Goal: Check status: Check status

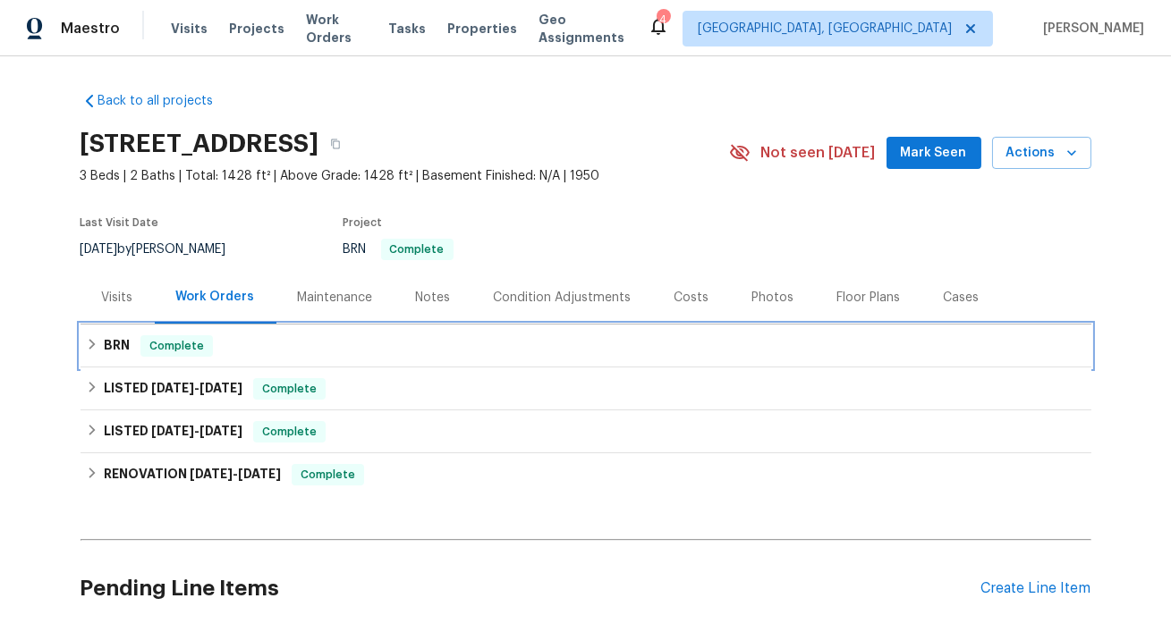
drag, startPoint x: 95, startPoint y: 414, endPoint x: 184, endPoint y: 403, distance: 90.1
click at [95, 350] on icon at bounding box center [92, 344] width 6 height 11
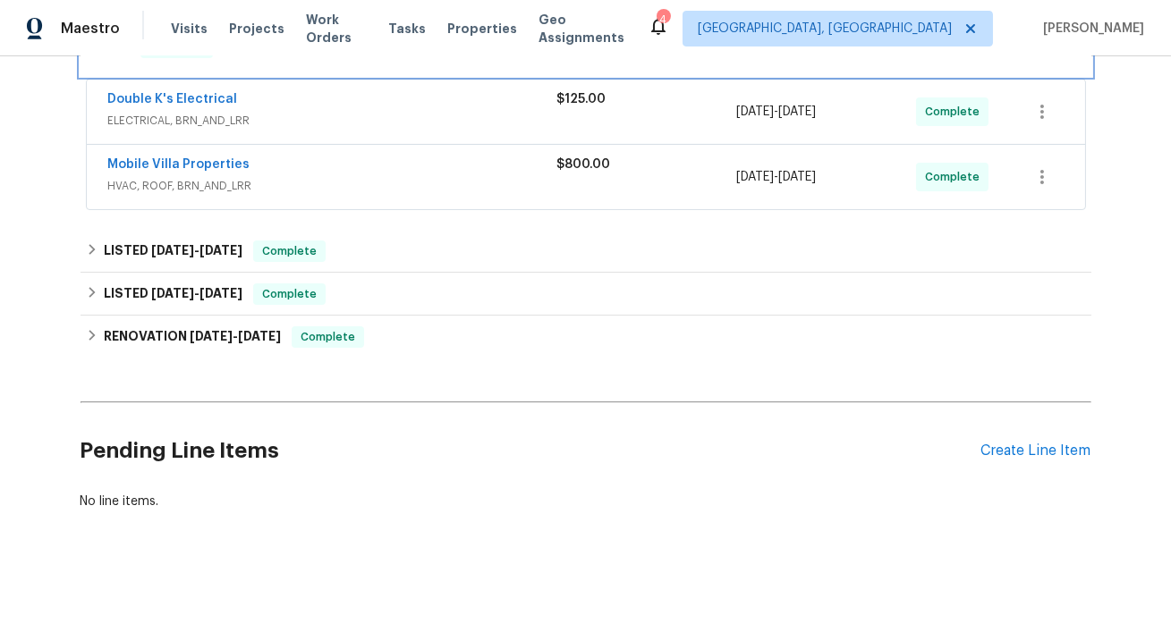
scroll to position [392, 0]
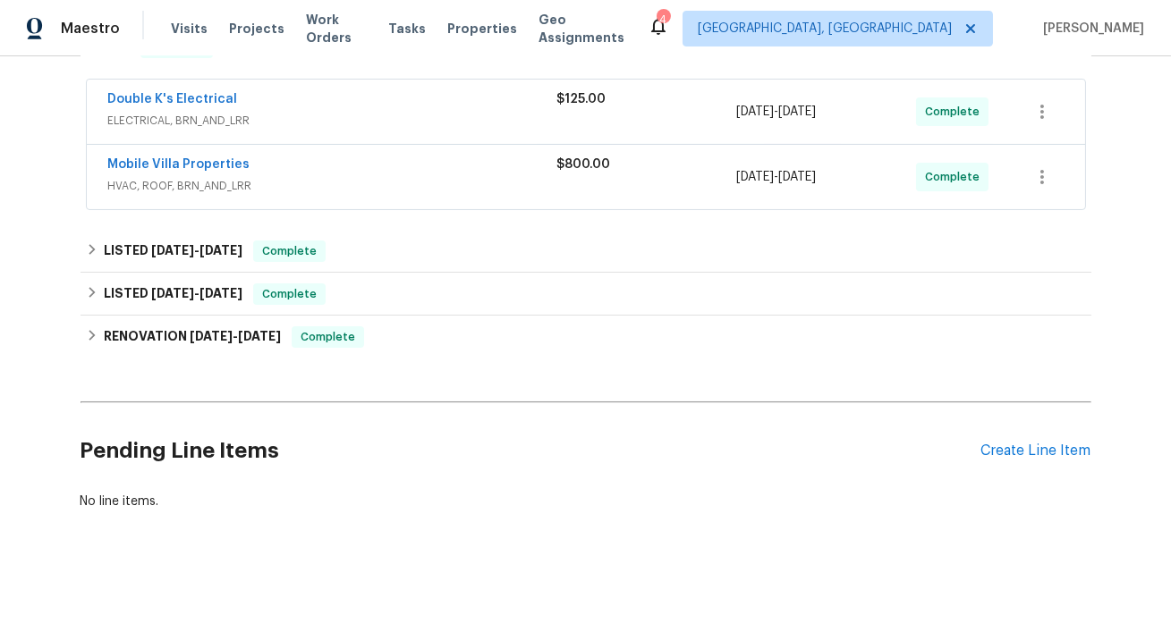
click at [240, 177] on div "Mobile Villa Properties" at bounding box center [332, 166] width 449 height 21
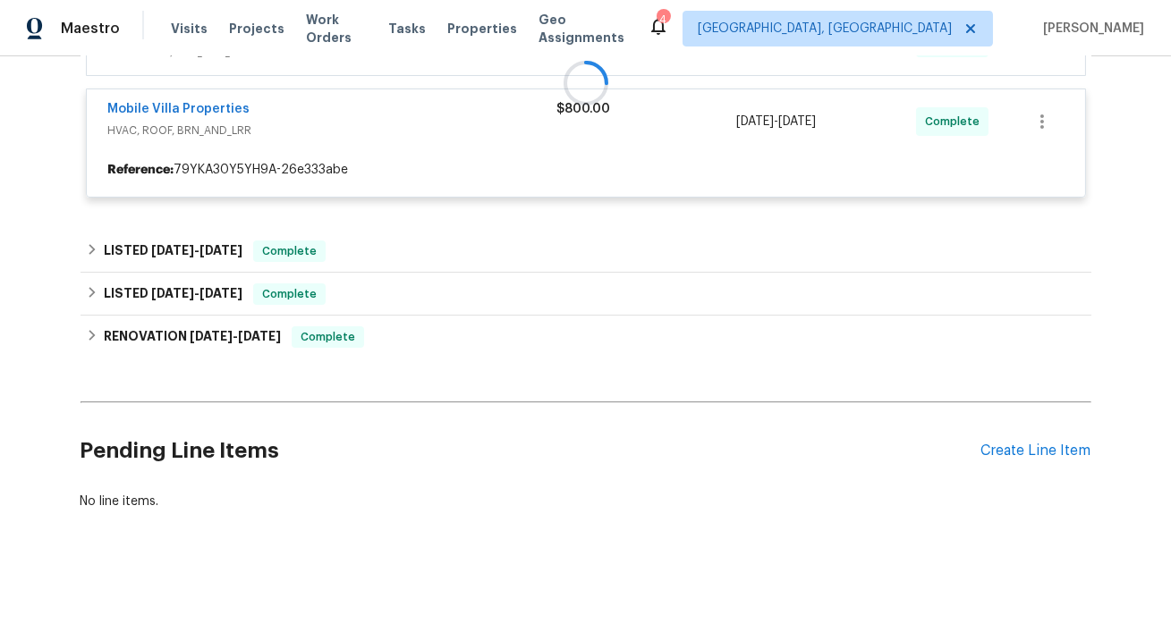
click at [250, 183] on div at bounding box center [585, 83] width 1011 height 266
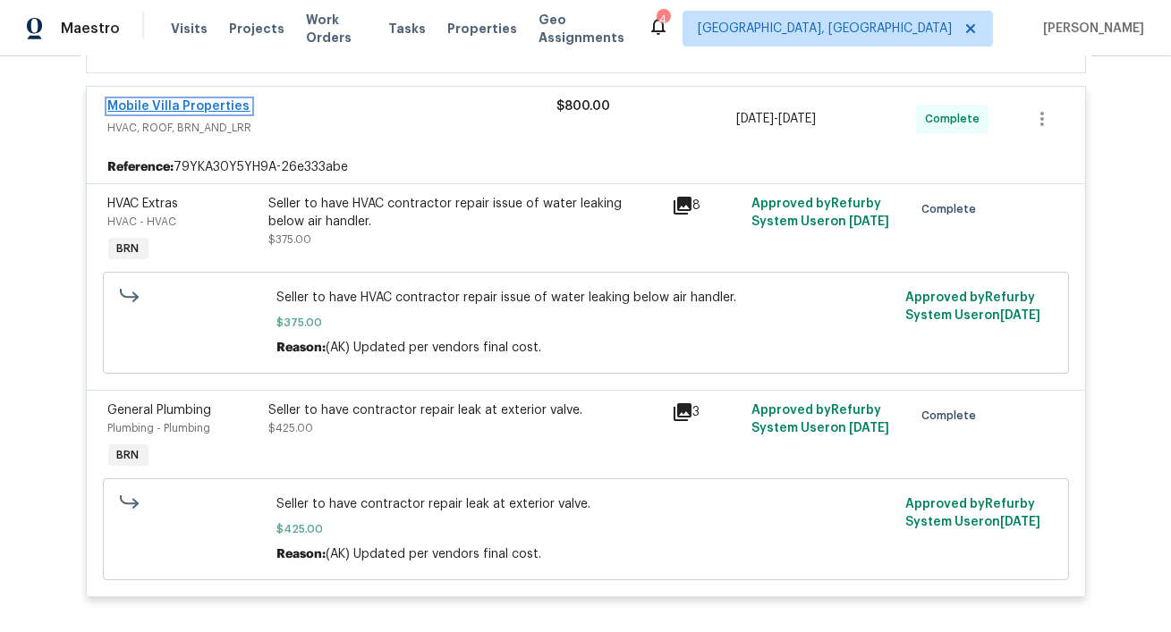
click at [207, 113] on link "Mobile Villa Properties" at bounding box center [179, 106] width 142 height 13
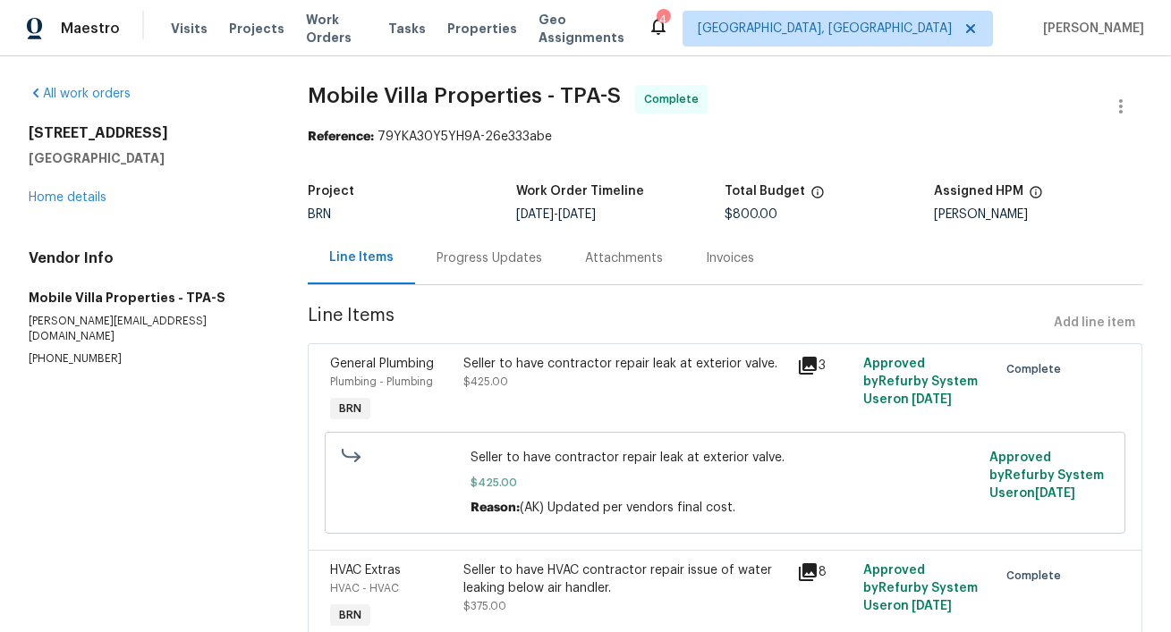
click at [492, 267] on div "Progress Updates" at bounding box center [489, 259] width 106 height 18
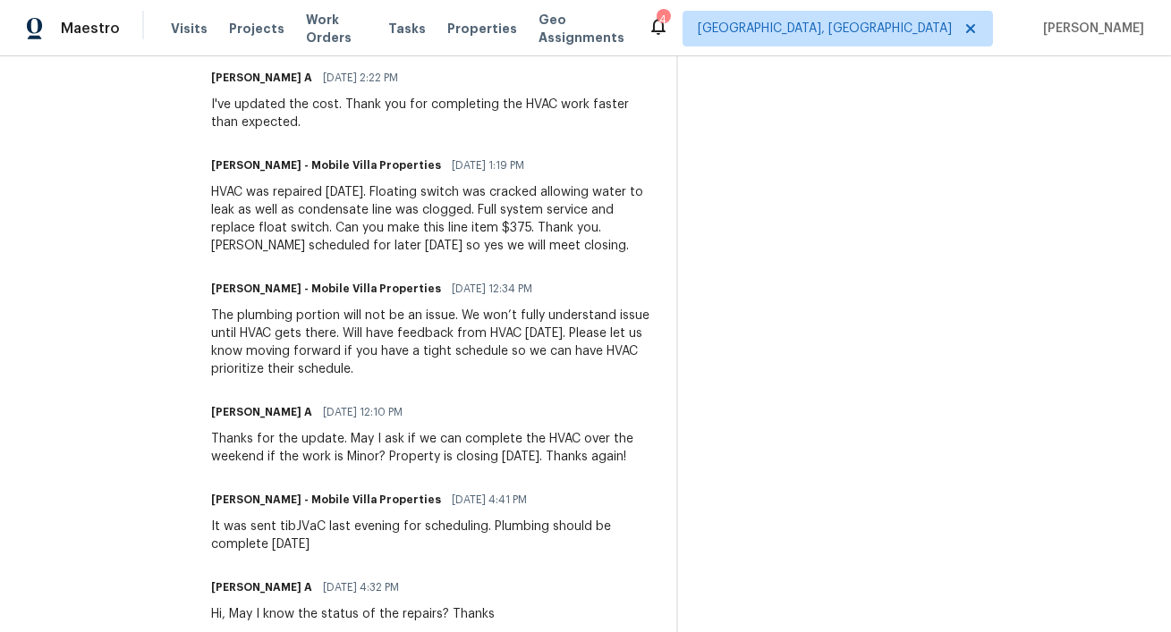
scroll to position [729, 0]
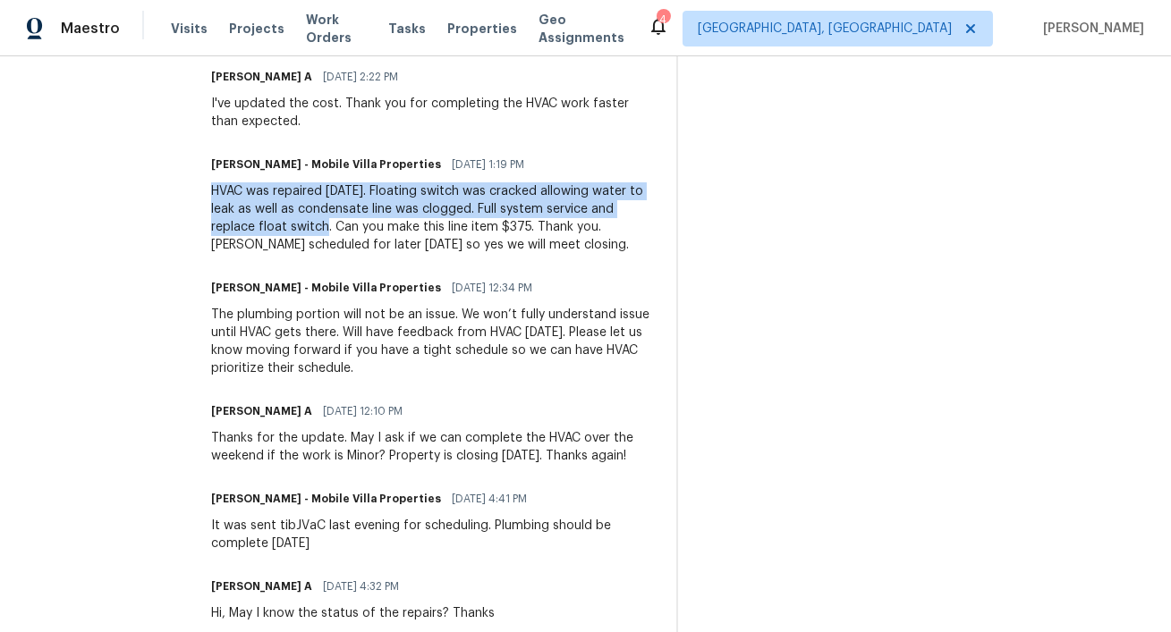
drag, startPoint x: 207, startPoint y: 313, endPoint x: 315, endPoint y: 344, distance: 111.8
click at [326, 254] on div "HVAC was repaired today. Floating switch was cracked allowing water to leak as …" at bounding box center [433, 218] width 444 height 72
copy div "HVAC was repaired today. Floating switch was cracked allowing water to leak as …"
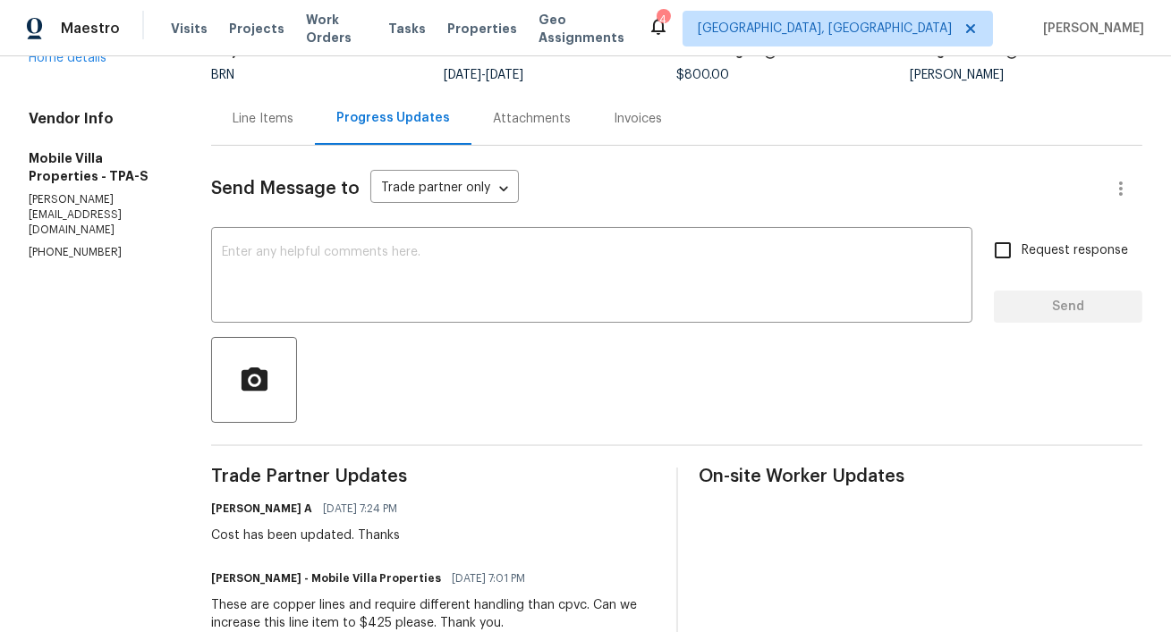
scroll to position [0, 0]
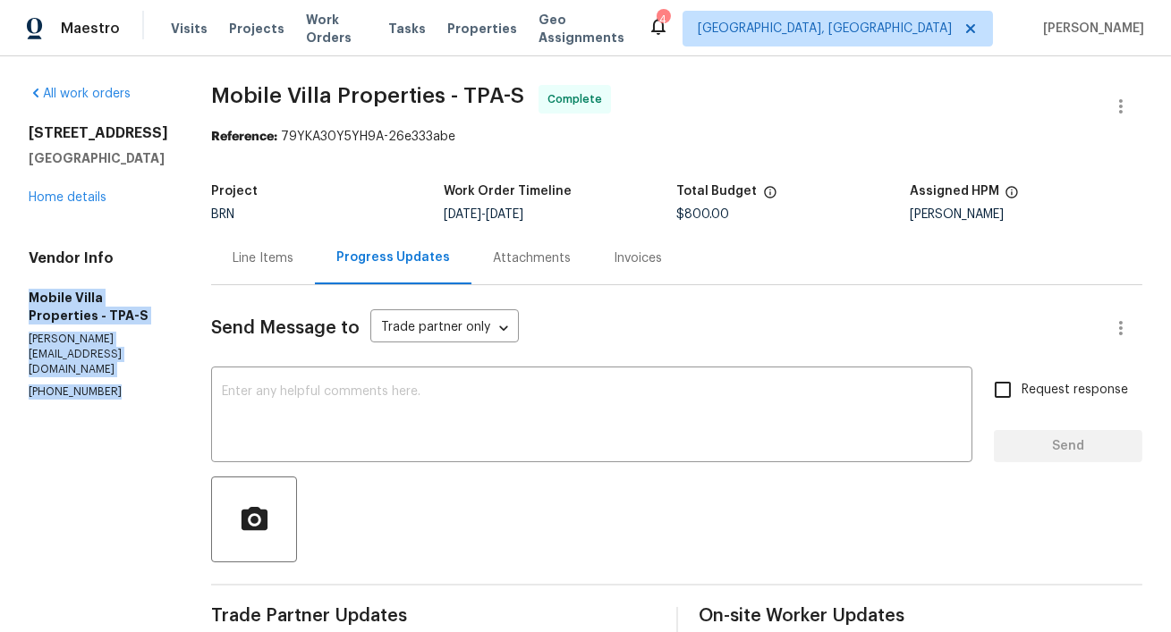
drag, startPoint x: 16, startPoint y: 381, endPoint x: 156, endPoint y: 507, distance: 188.1
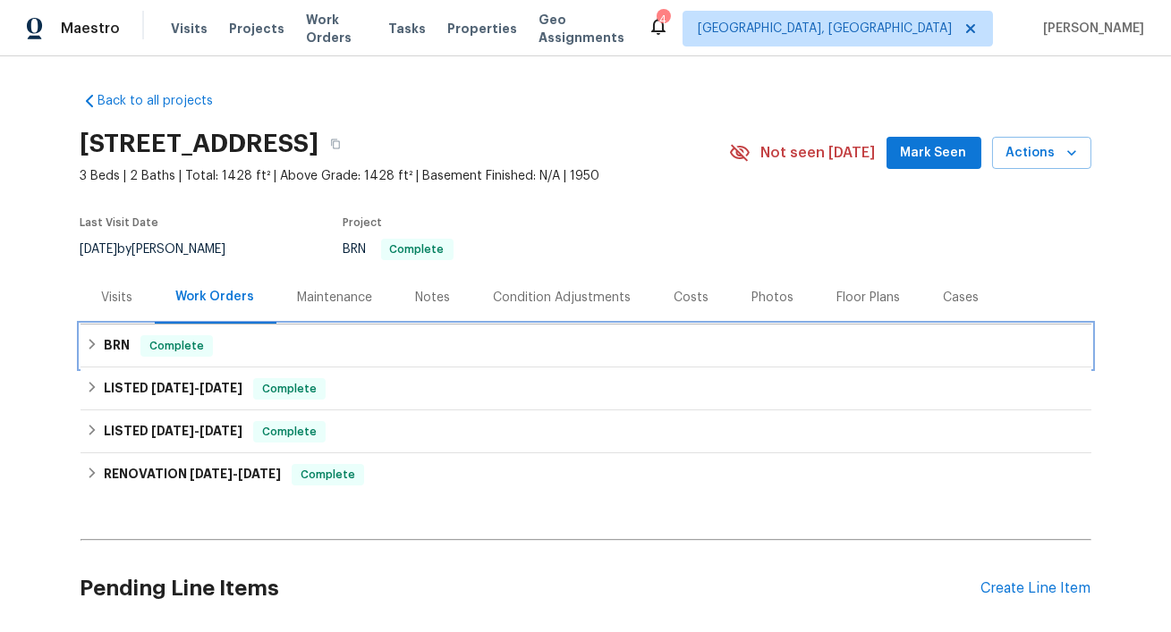
click at [97, 351] on icon at bounding box center [92, 344] width 13 height 13
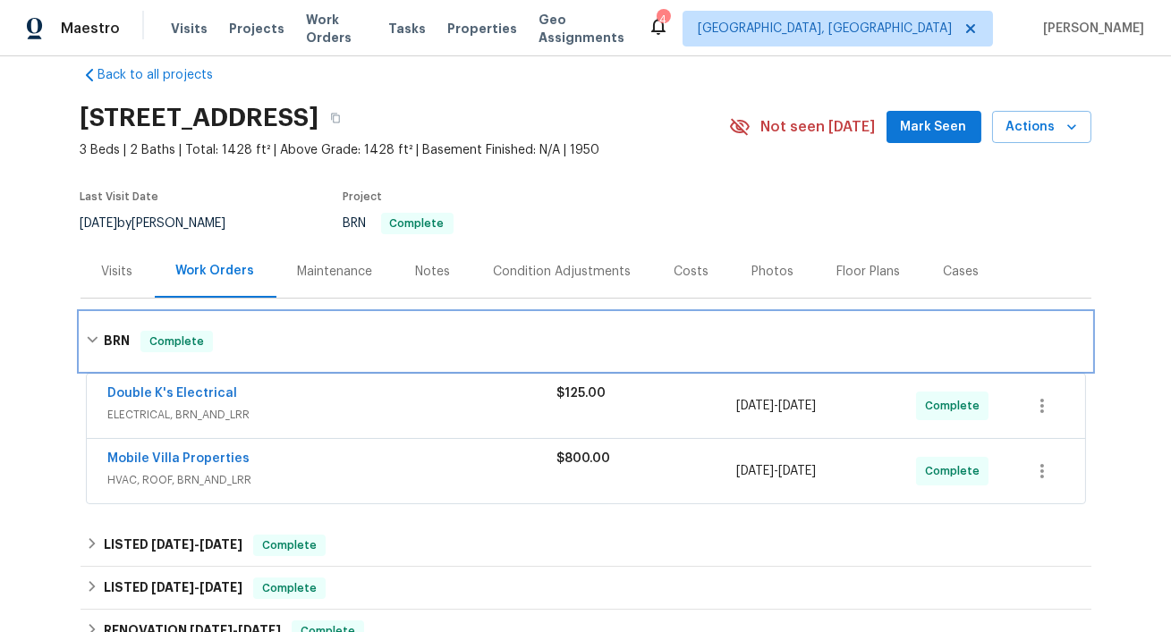
scroll to position [34, 0]
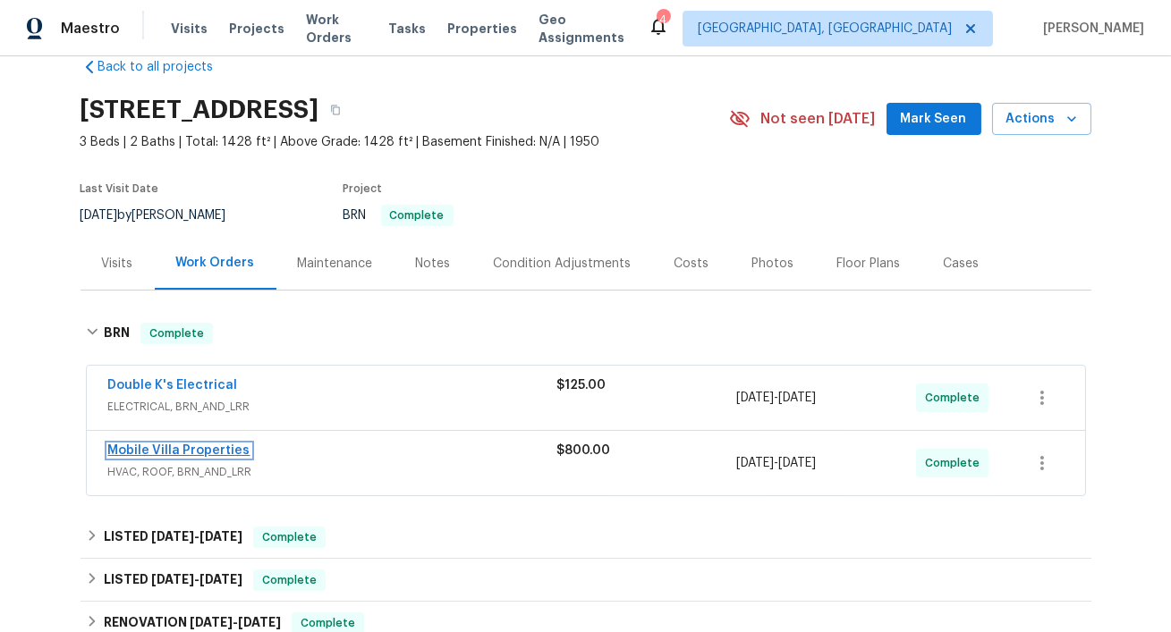
click at [198, 457] on link "Mobile Villa Properties" at bounding box center [179, 451] width 142 height 13
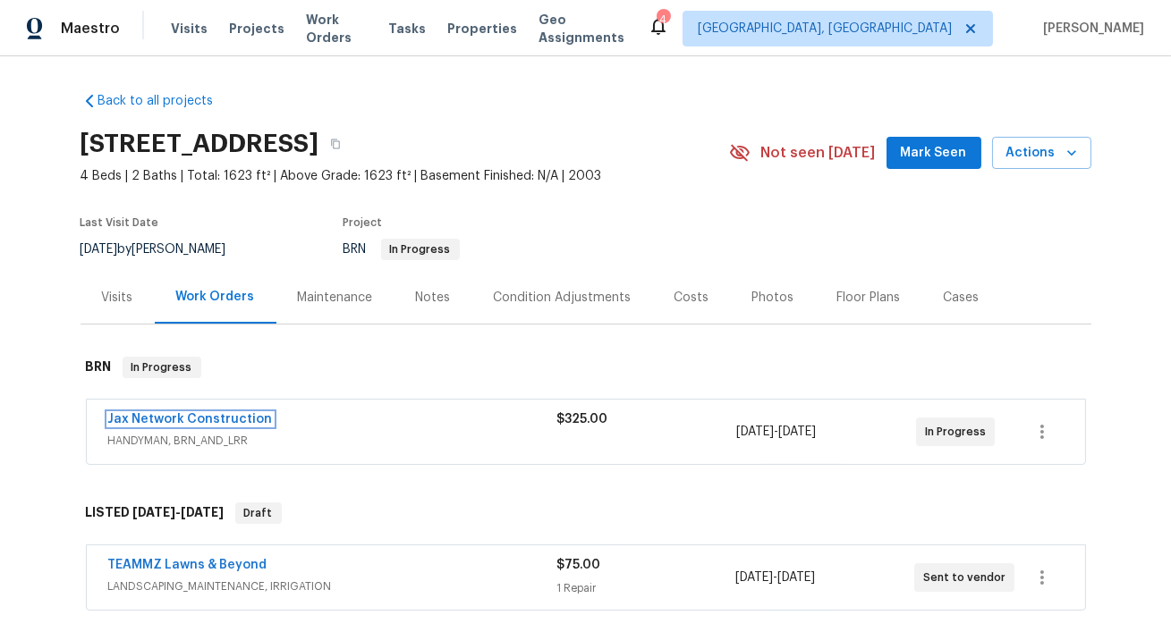
click at [163, 426] on link "Jax Network Construction" at bounding box center [190, 419] width 165 height 13
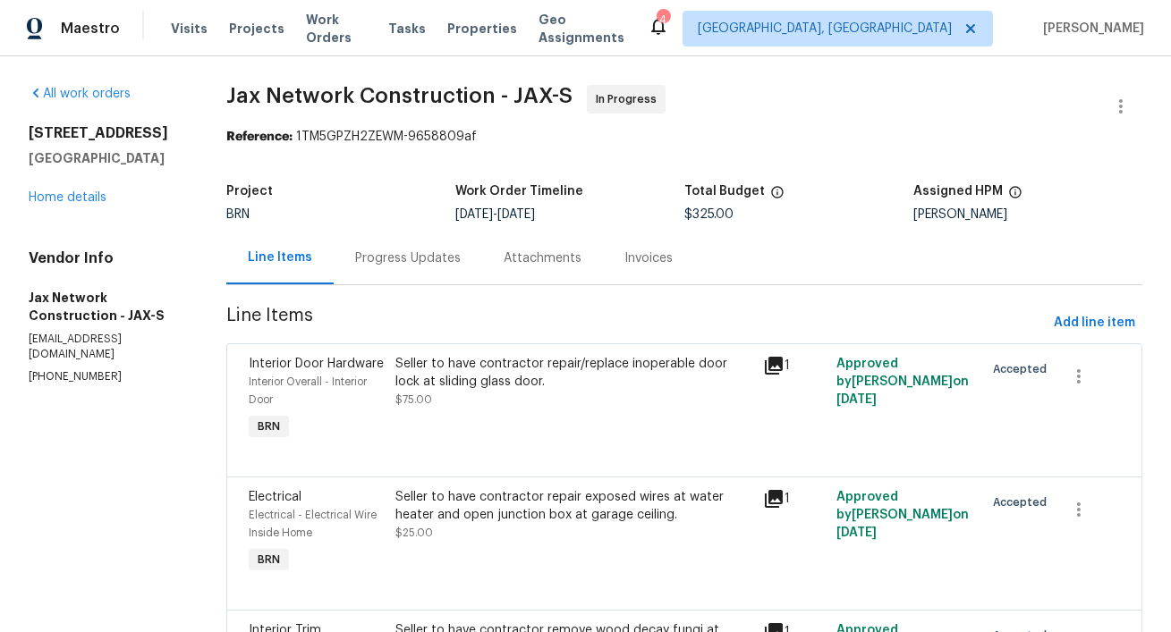
click at [432, 284] on div "Progress Updates" at bounding box center [408, 258] width 148 height 53
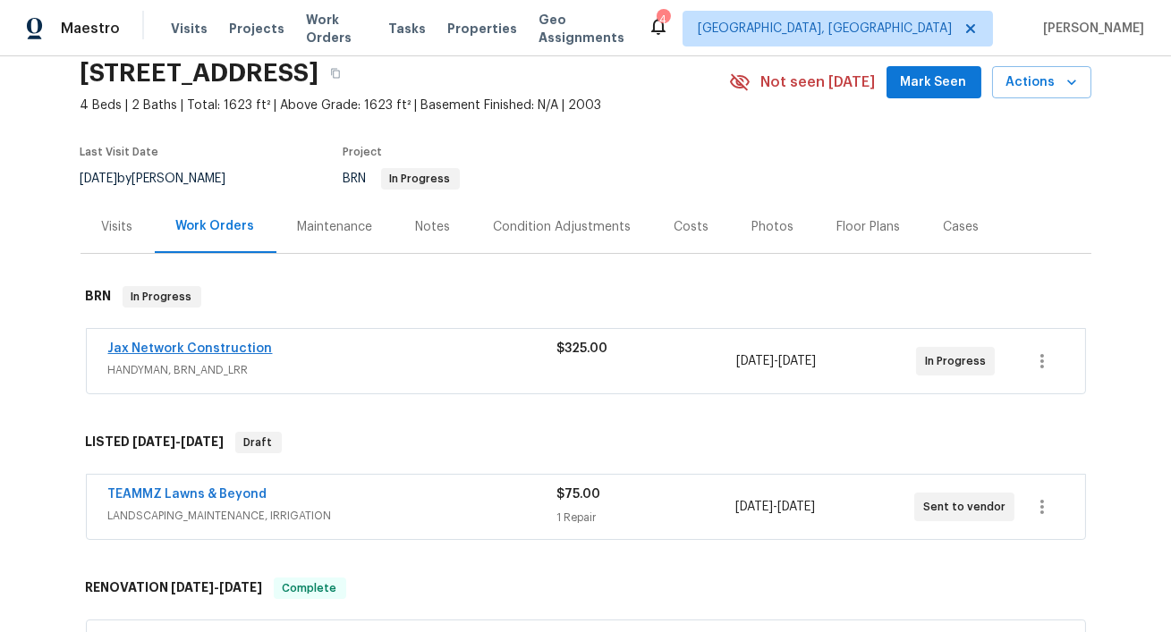
scroll to position [80, 0]
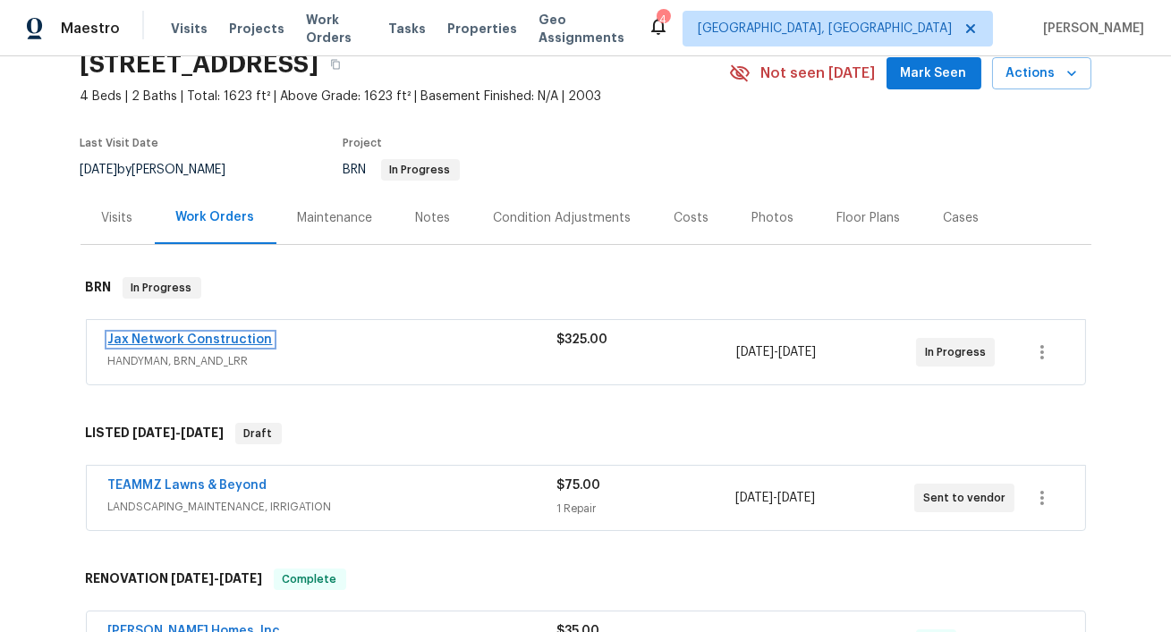
click at [223, 346] on link "Jax Network Construction" at bounding box center [190, 340] width 165 height 13
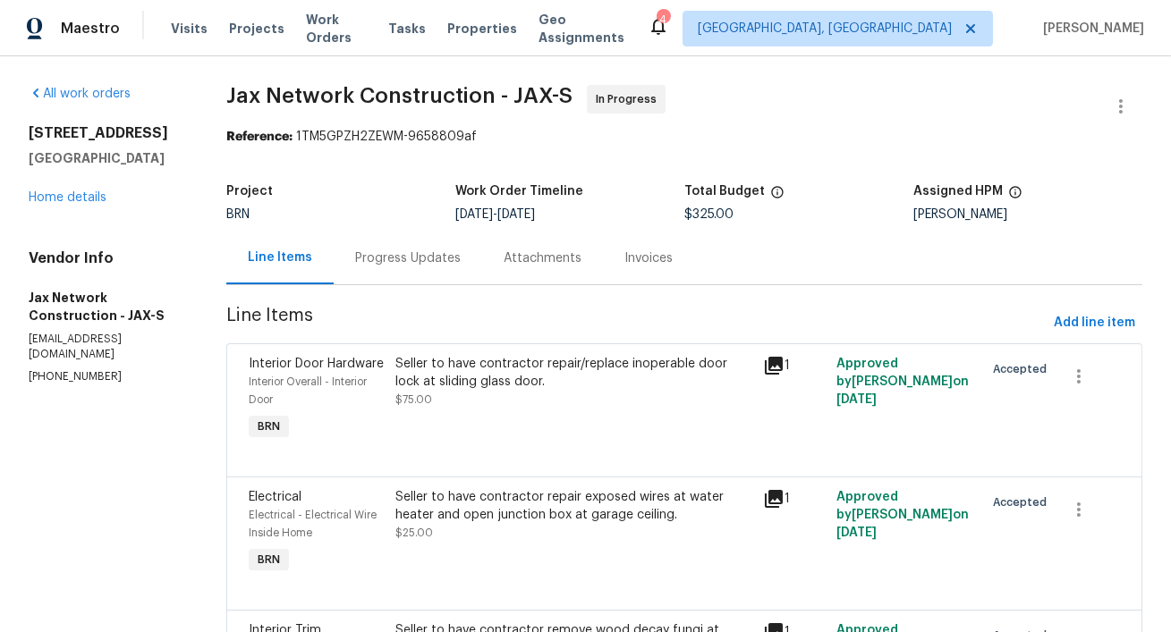
click at [461, 267] on div "Progress Updates" at bounding box center [408, 259] width 106 height 18
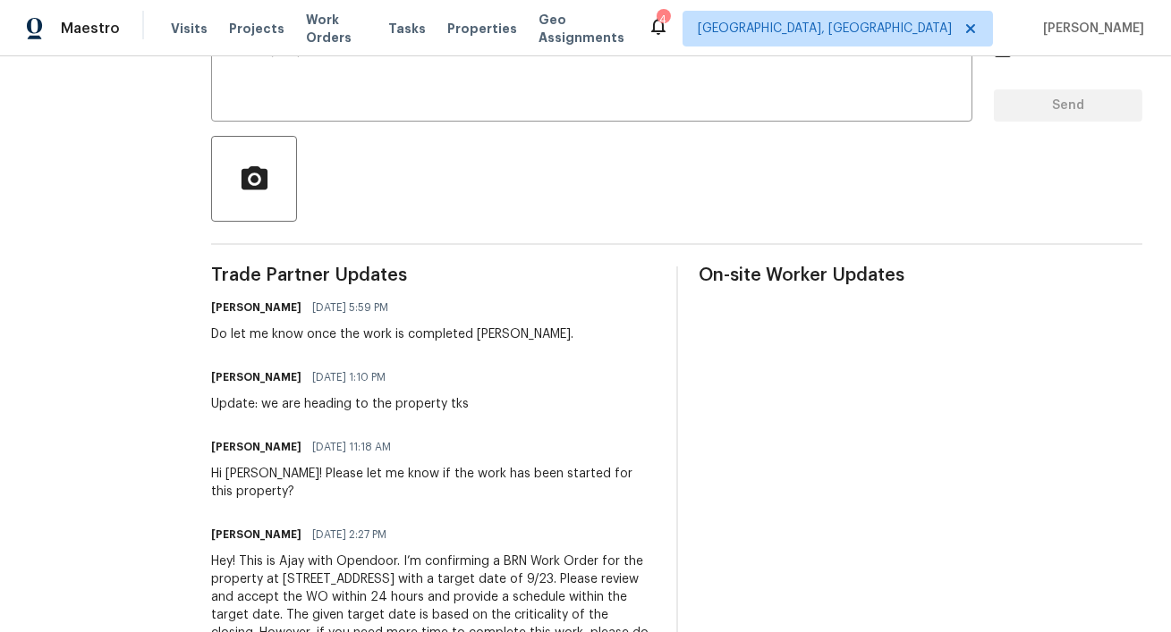
scroll to position [340, 0]
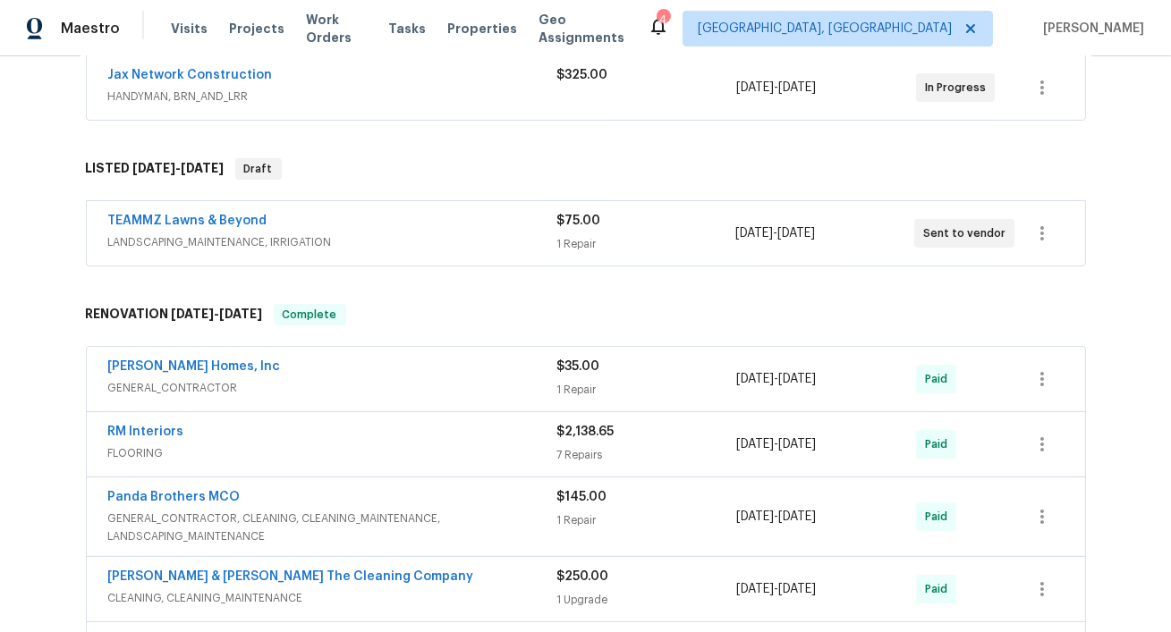
scroll to position [345, 0]
click at [241, 226] on link "TEAMMZ Lawns & Beyond" at bounding box center [187, 220] width 159 height 13
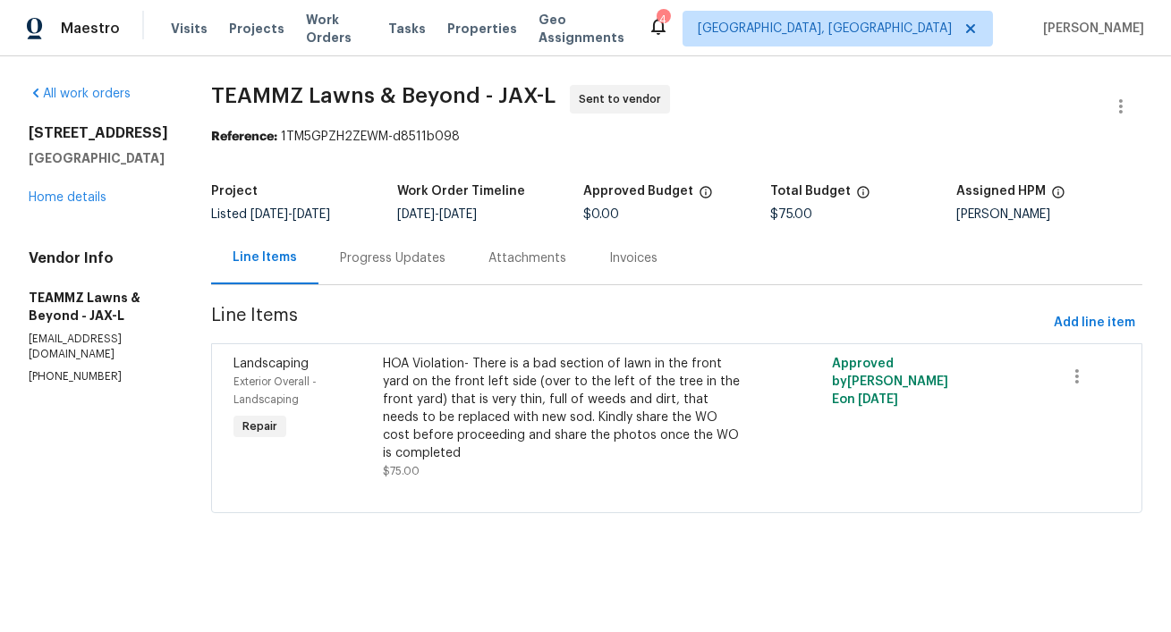
scroll to position [15, 0]
click at [445, 267] on div "Progress Updates" at bounding box center [393, 259] width 106 height 18
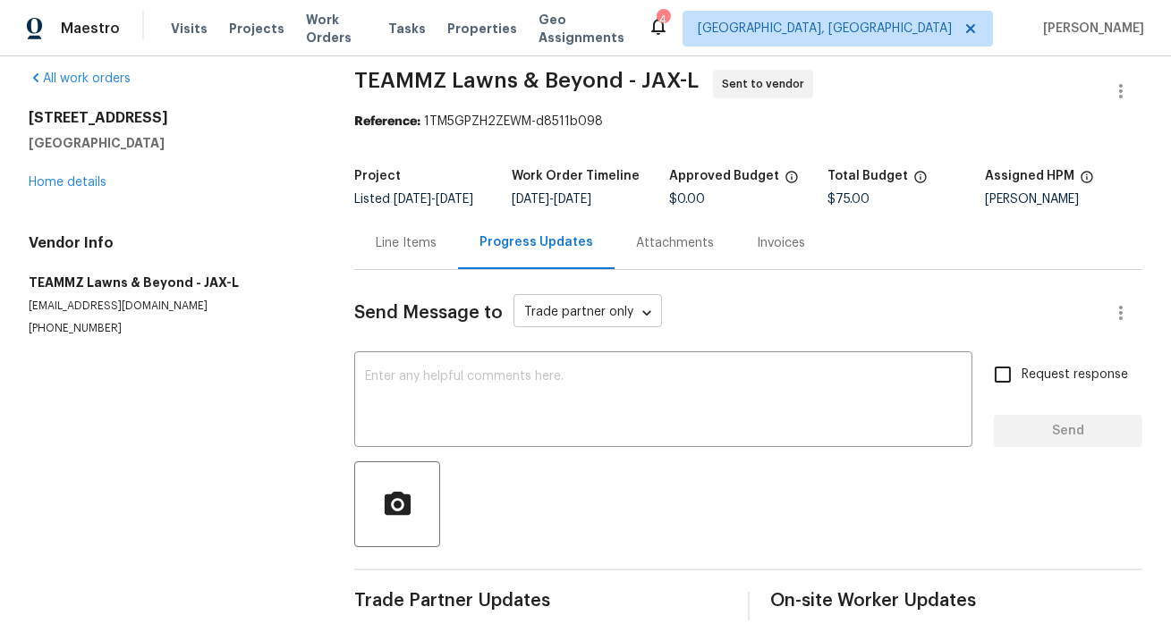
scroll to position [166, 0]
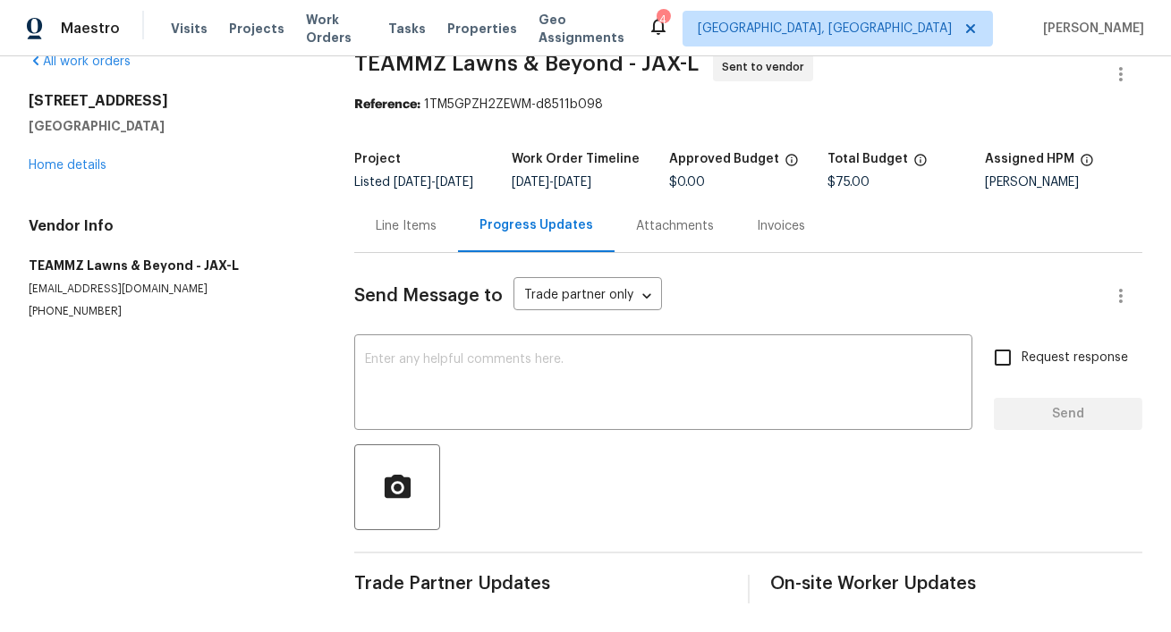
click at [425, 217] on div "Line Items" at bounding box center [406, 226] width 61 height 18
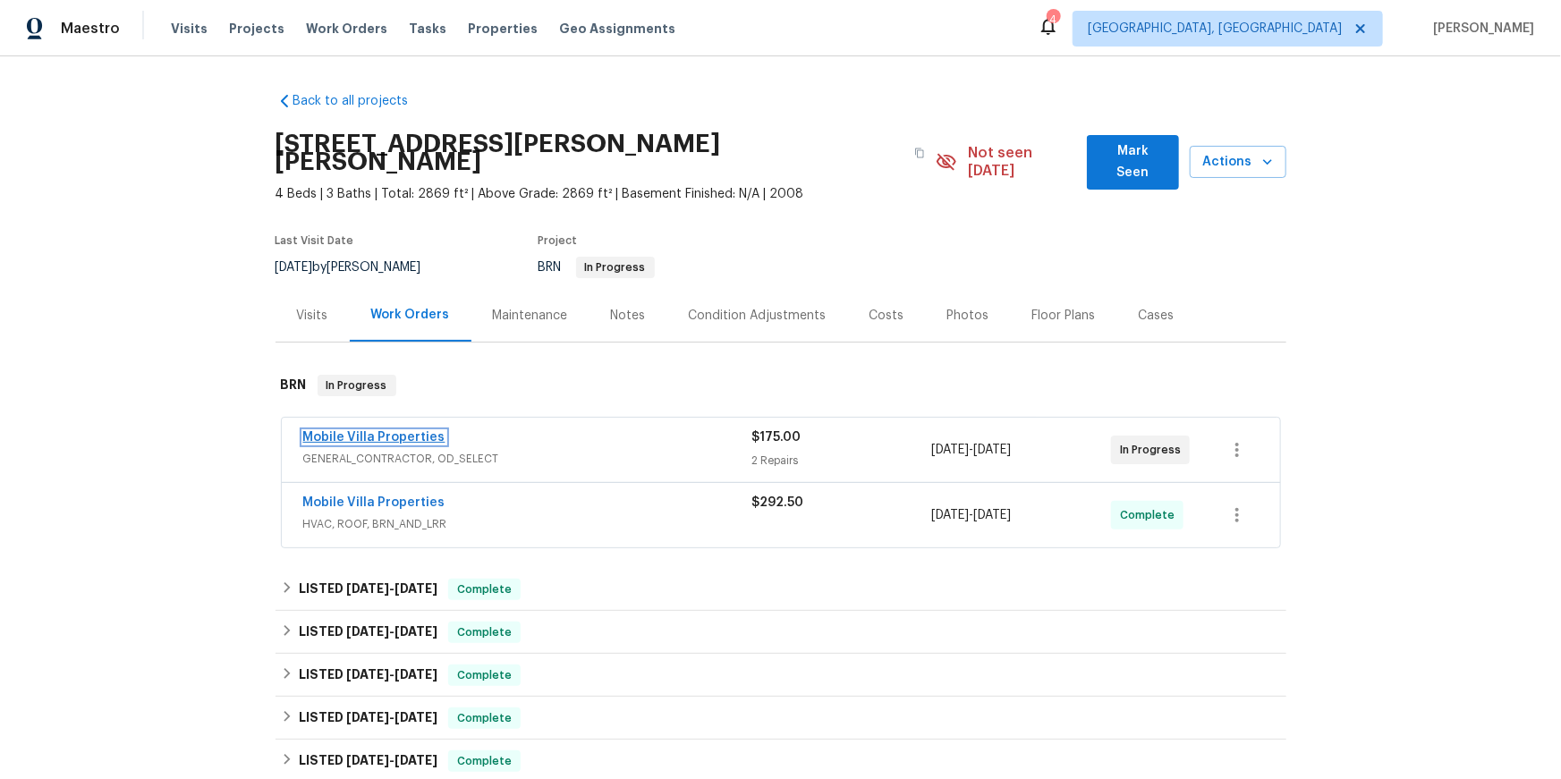
click at [375, 444] on link "Mobile Villa Properties" at bounding box center [374, 437] width 142 height 13
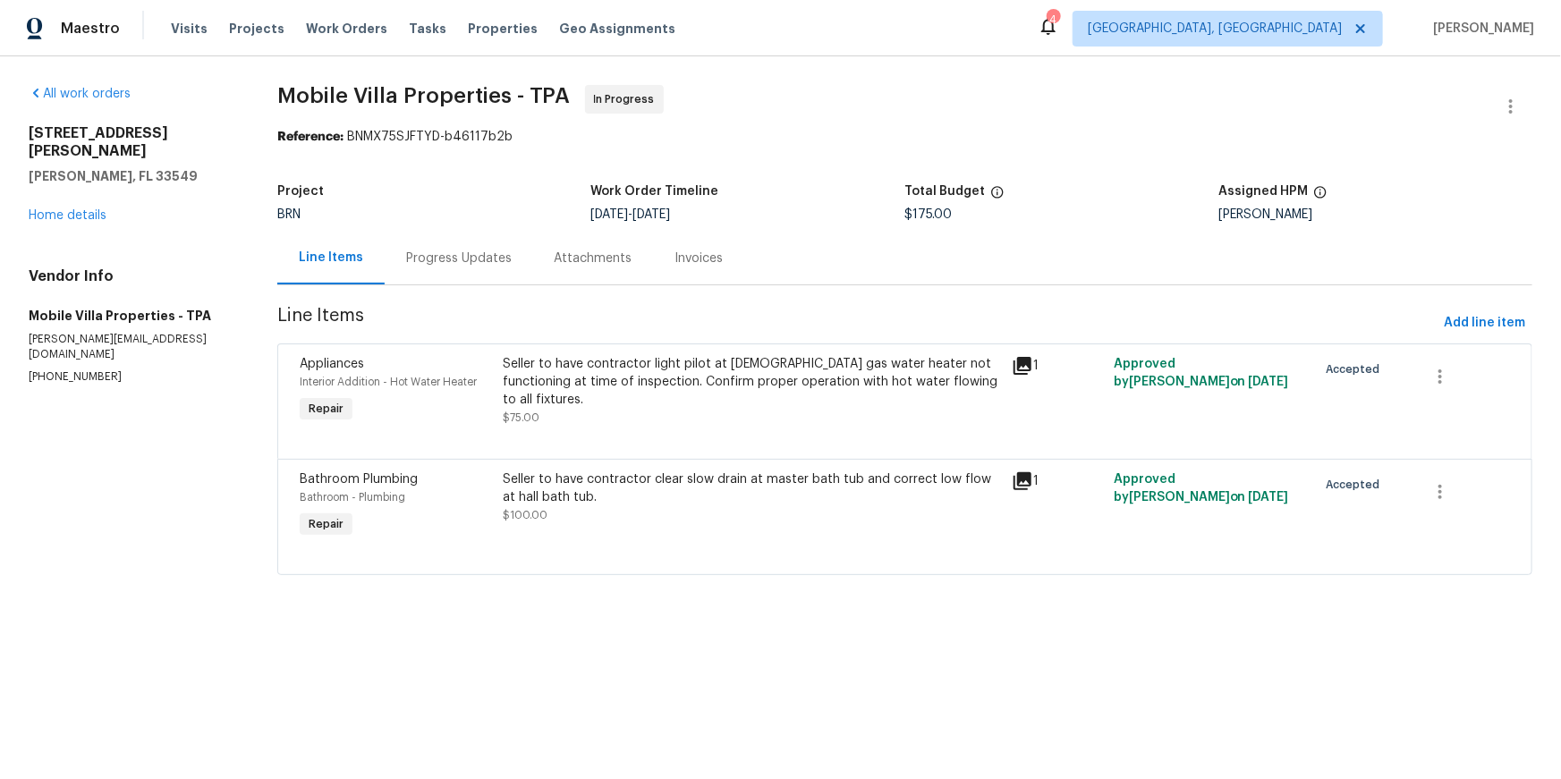
click at [458, 267] on div "Progress Updates" at bounding box center [459, 259] width 106 height 18
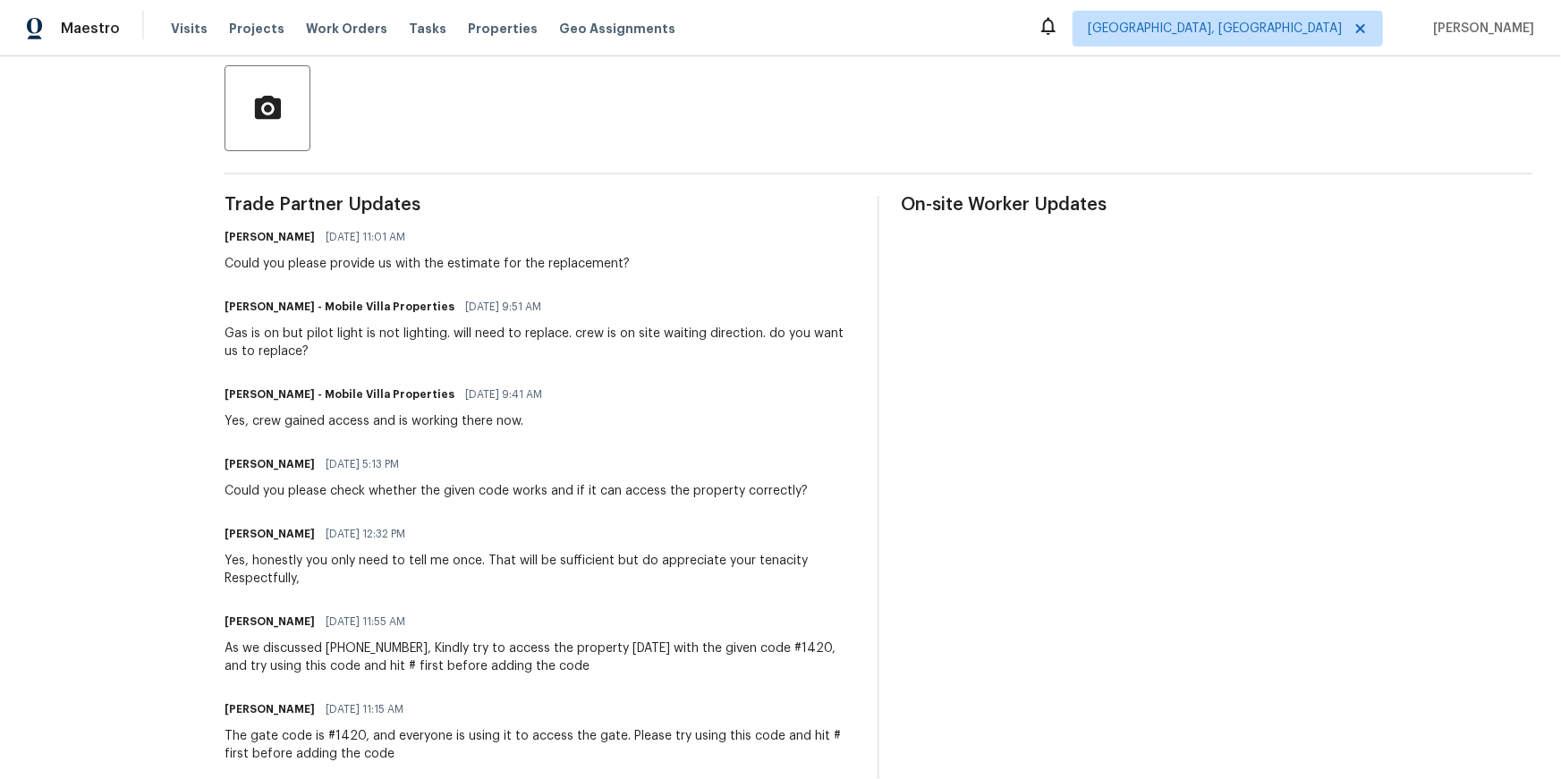
scroll to position [411, 0]
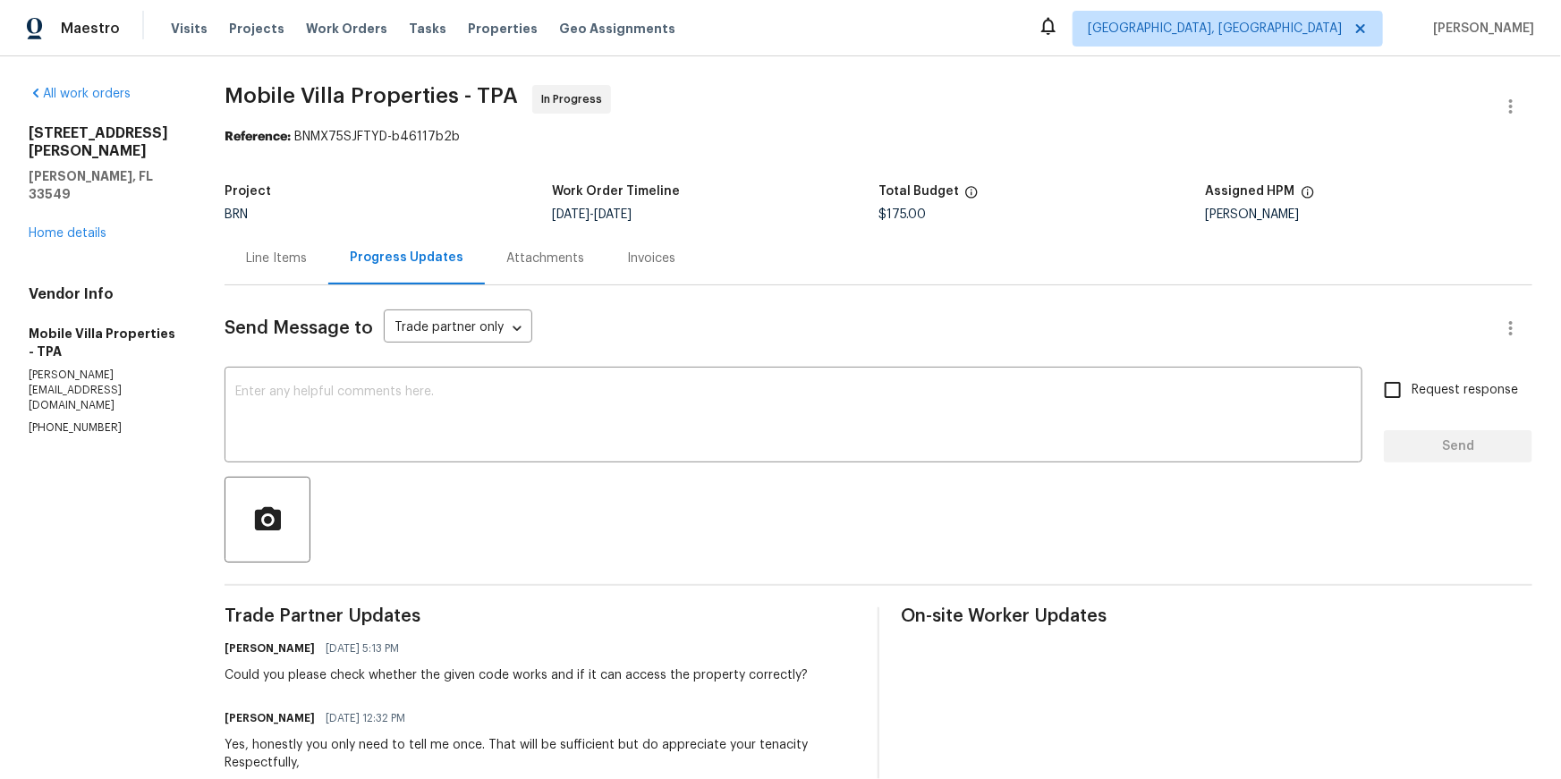
scroll to position [359, 0]
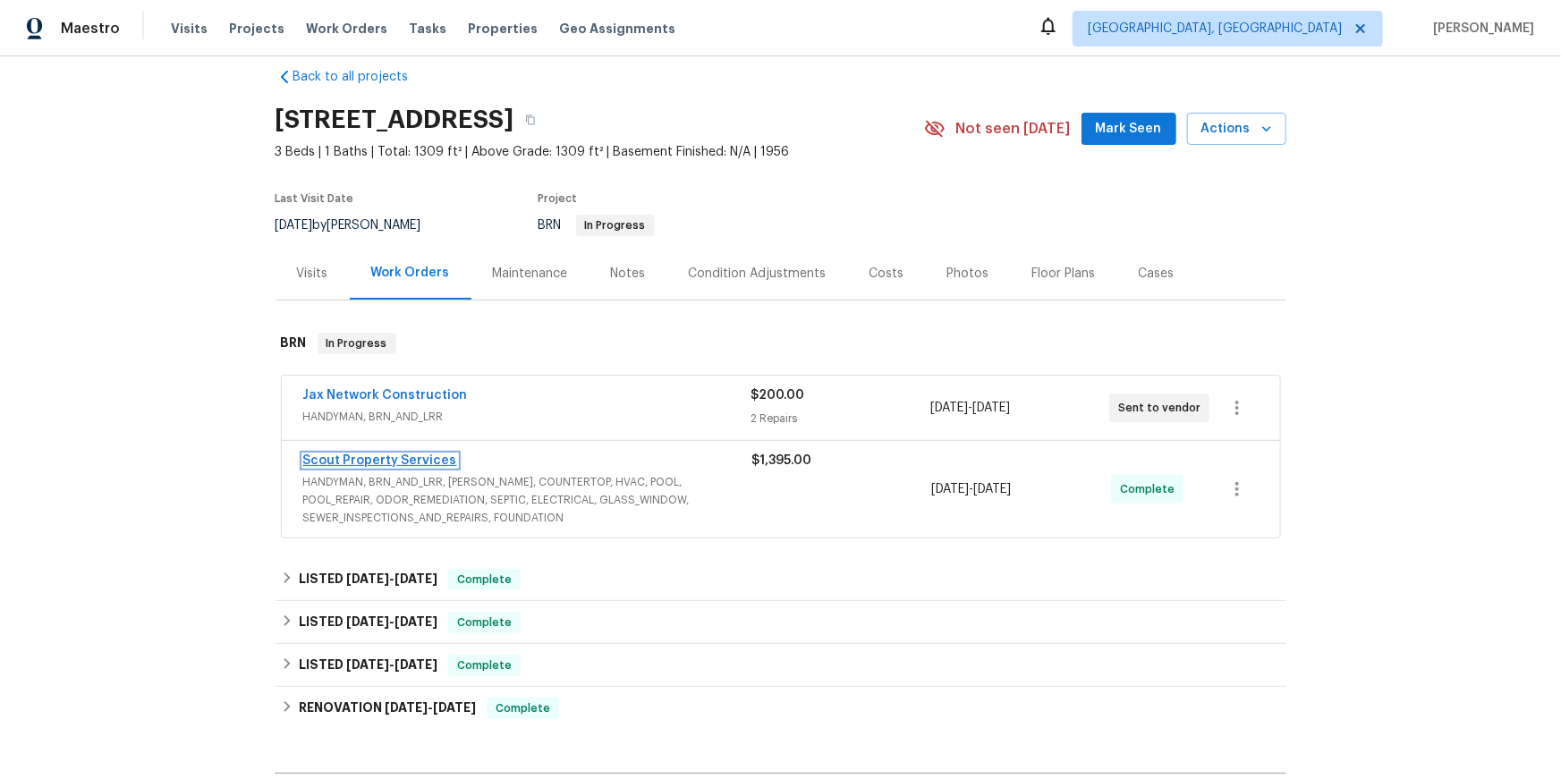
scroll to position [21, 0]
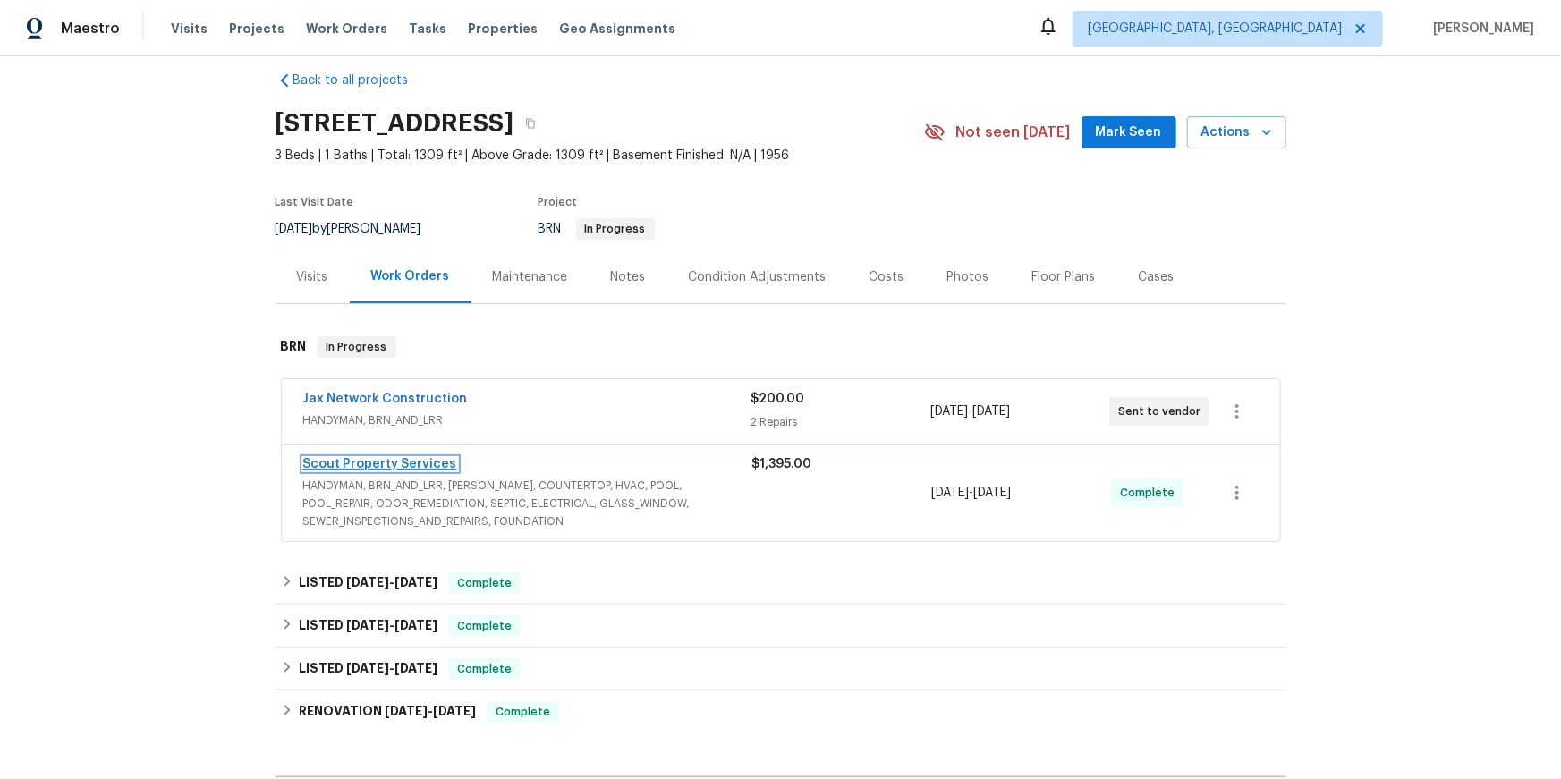
click at [430, 470] on link "Scout Property Services" at bounding box center [380, 464] width 154 height 13
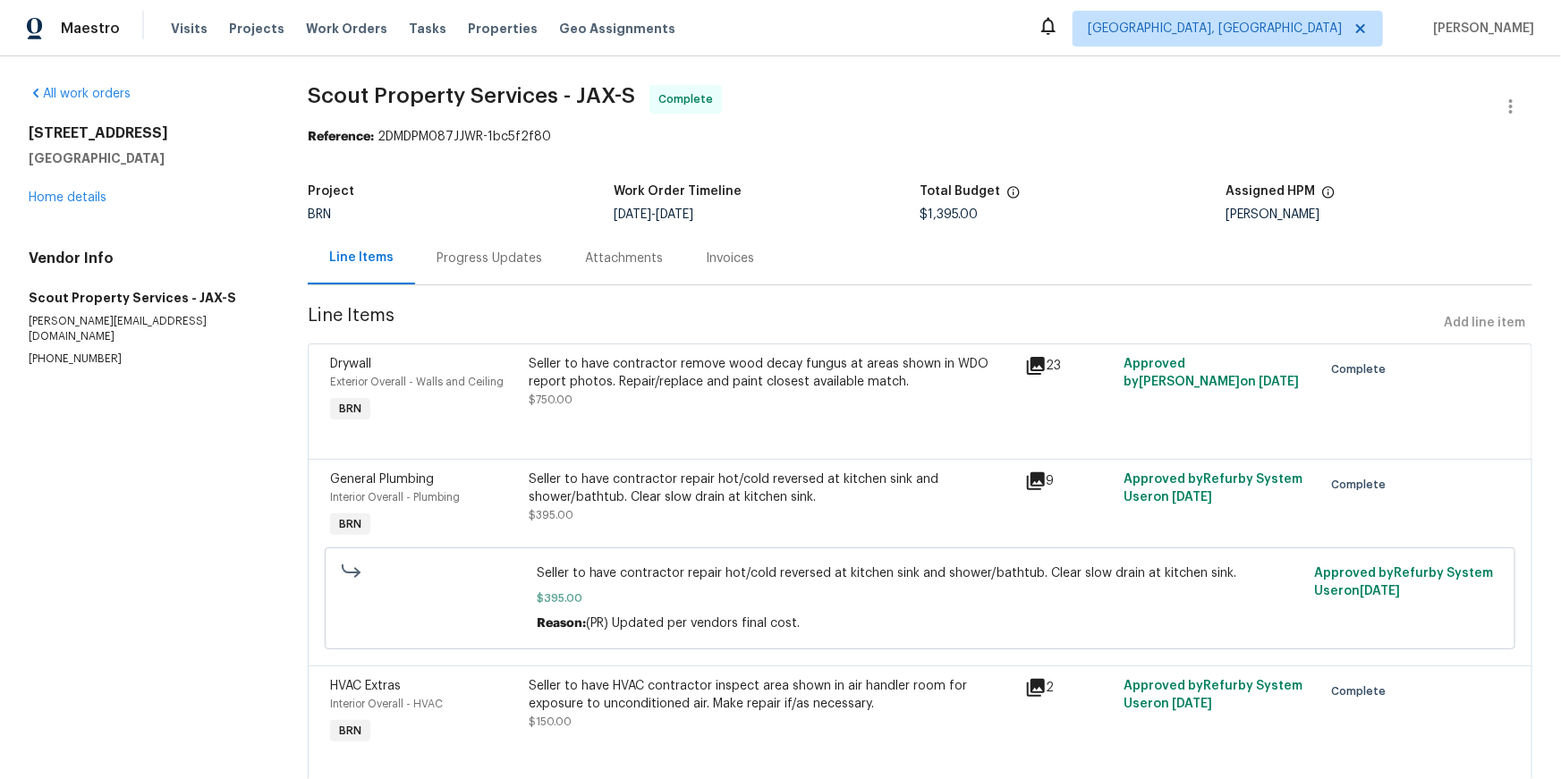
click at [487, 267] on div "Progress Updates" at bounding box center [489, 259] width 106 height 18
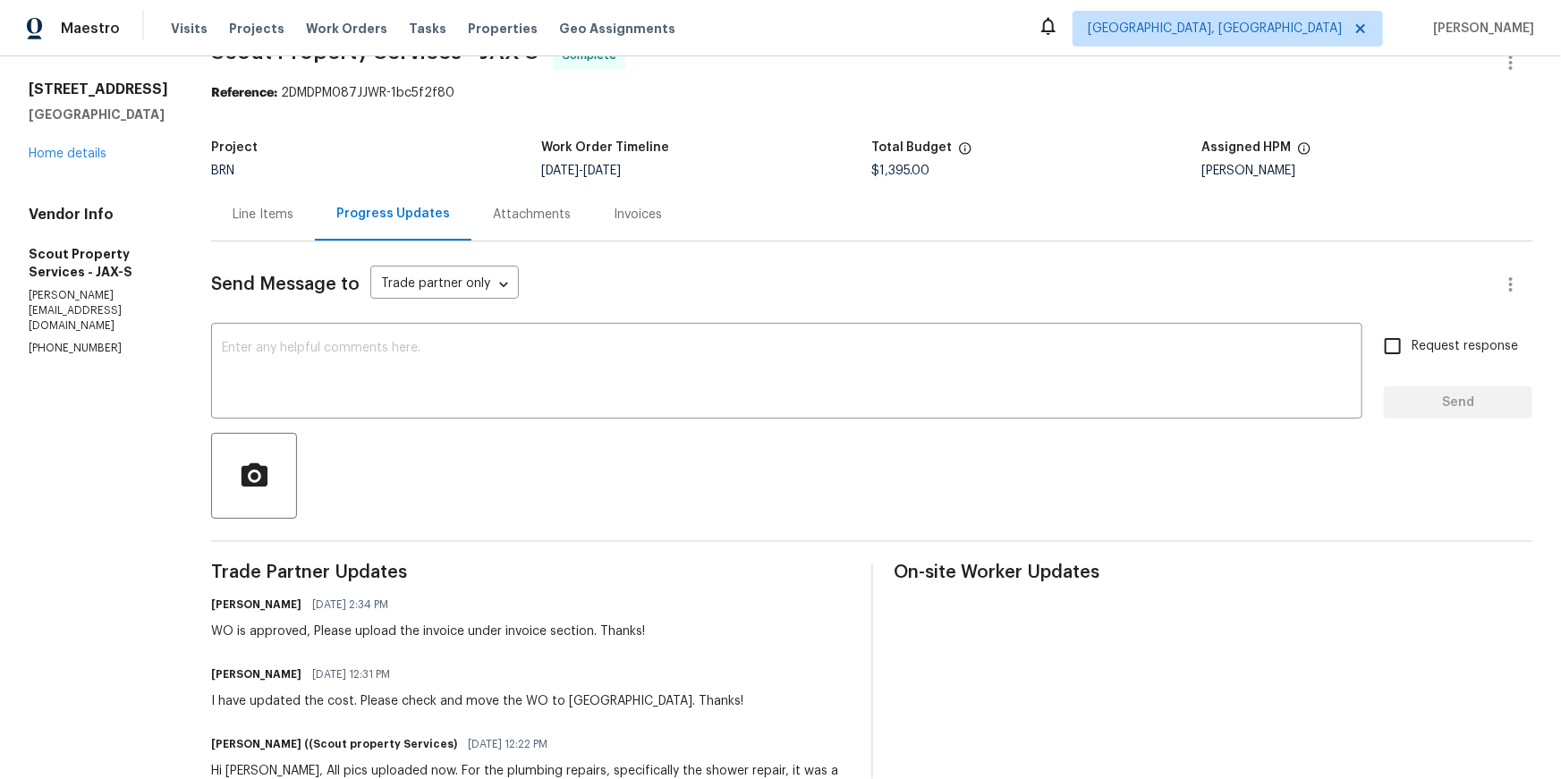
scroll to position [22, 0]
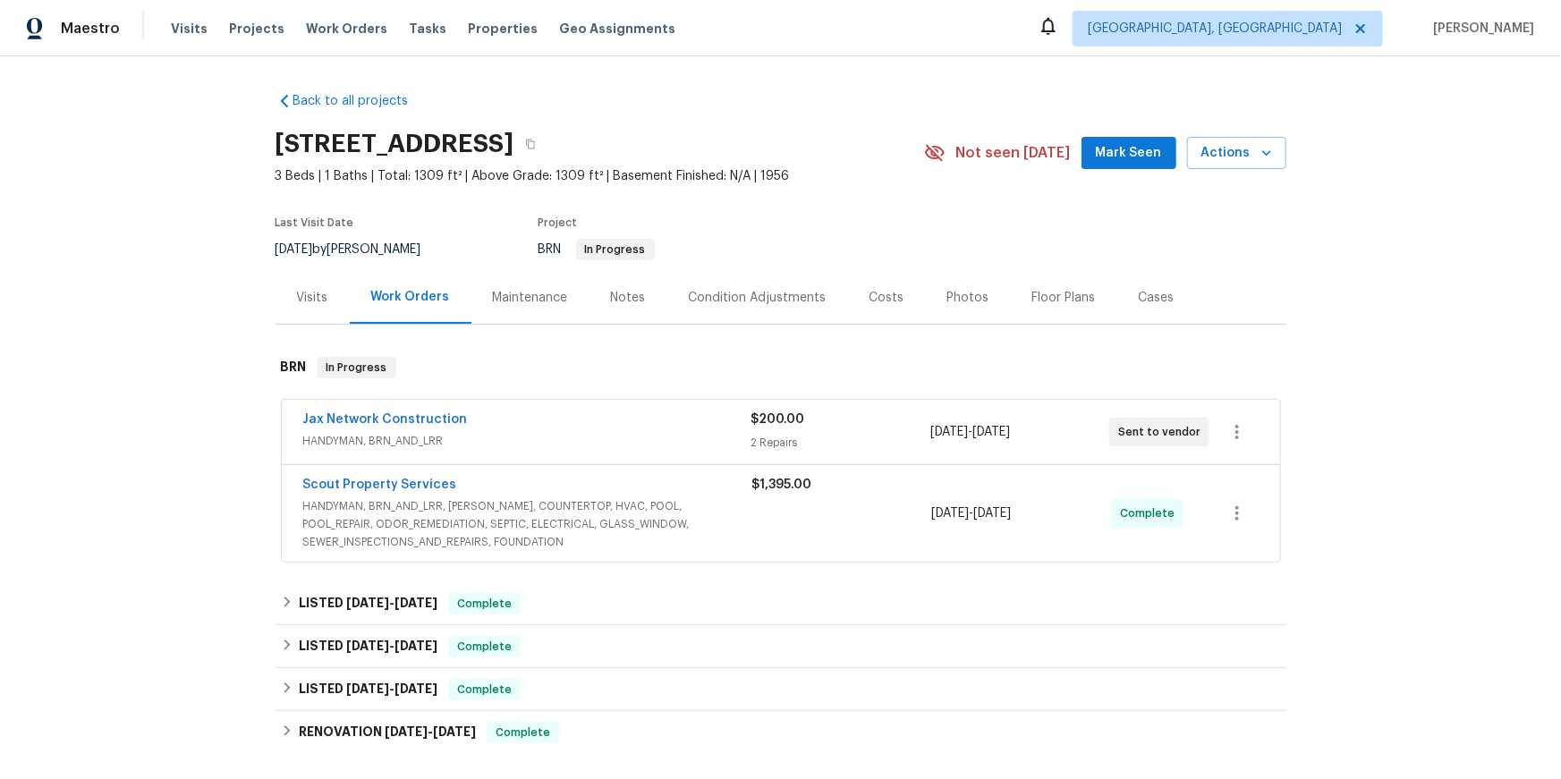
click at [457, 450] on span "HANDYMAN, BRN_AND_LRR" at bounding box center [527, 441] width 448 height 18
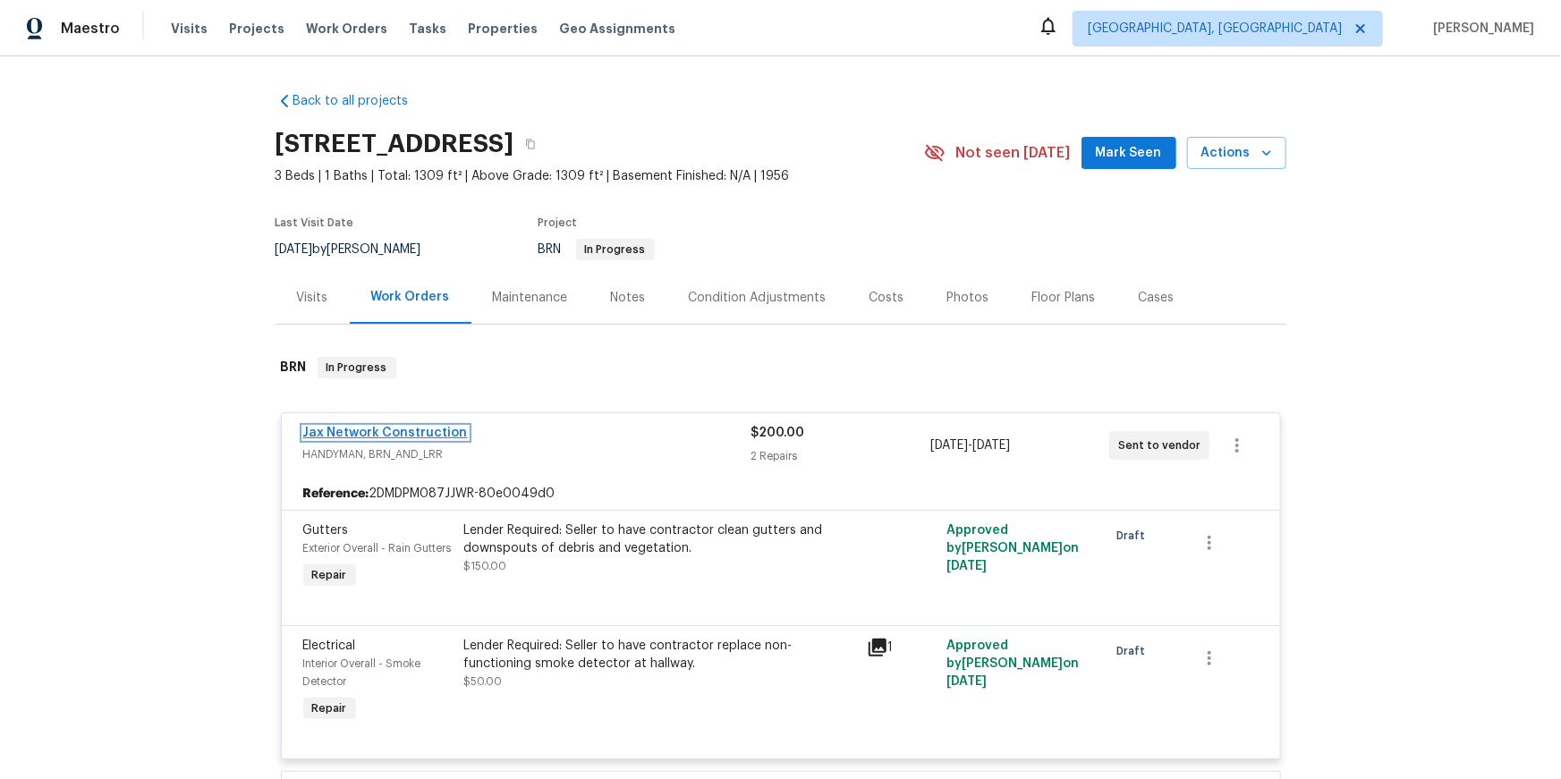
click at [460, 439] on link "Jax Network Construction" at bounding box center [385, 433] width 165 height 13
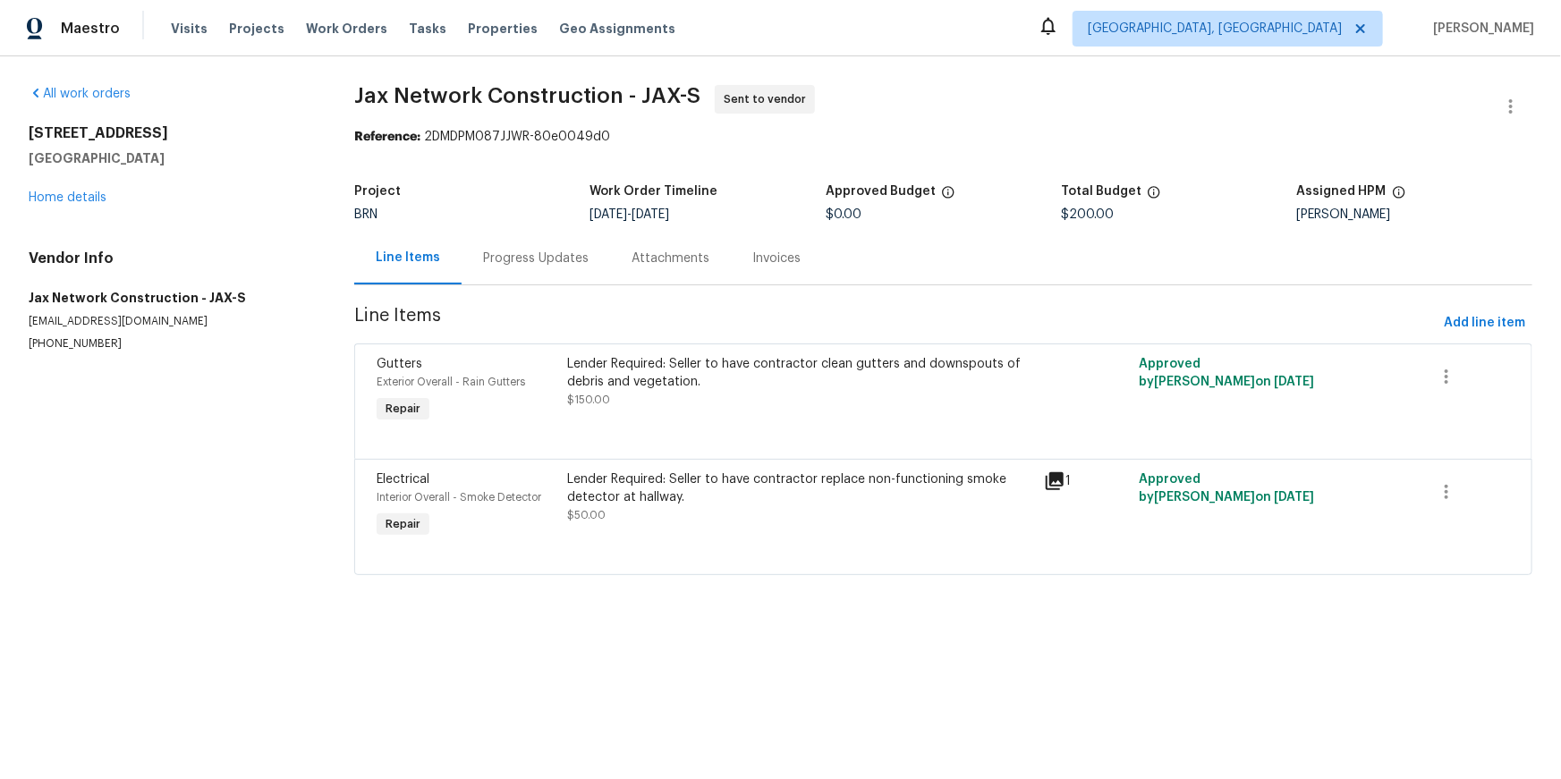
click at [550, 284] on div "Progress Updates" at bounding box center [536, 258] width 148 height 53
